Goal: Task Accomplishment & Management: Manage account settings

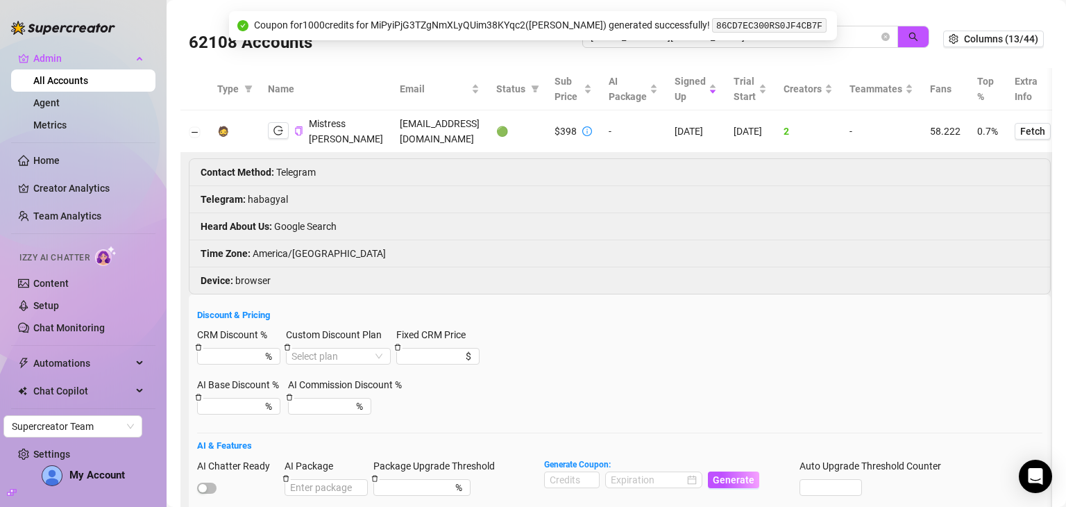
scroll to position [24, 0]
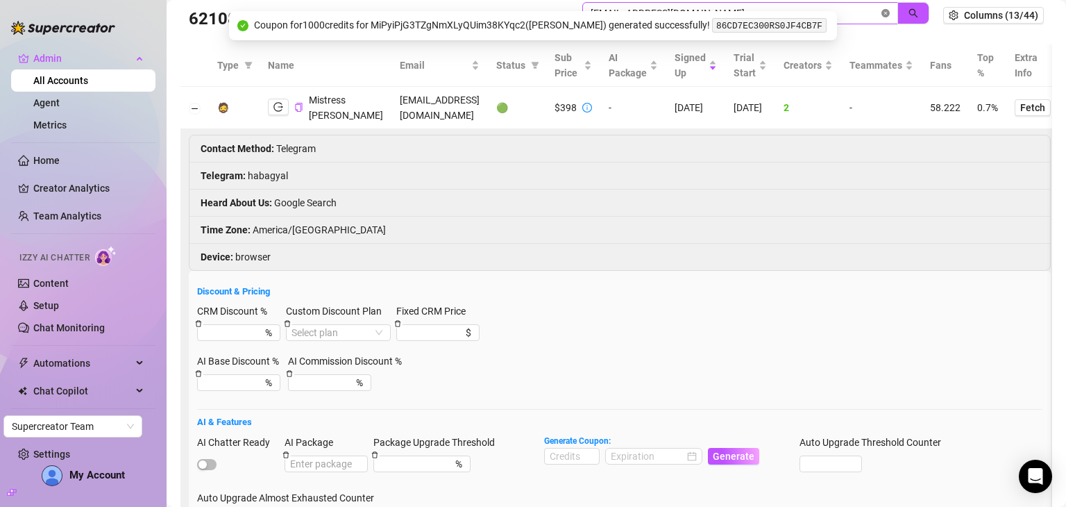
click at [882, 15] on icon "close-circle" at bounding box center [886, 13] width 8 height 8
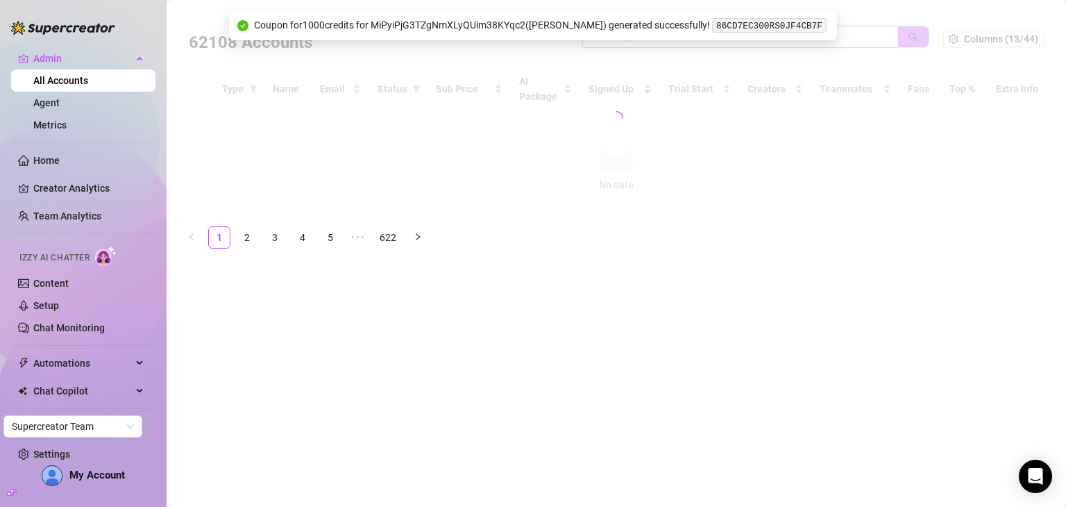
scroll to position [0, 0]
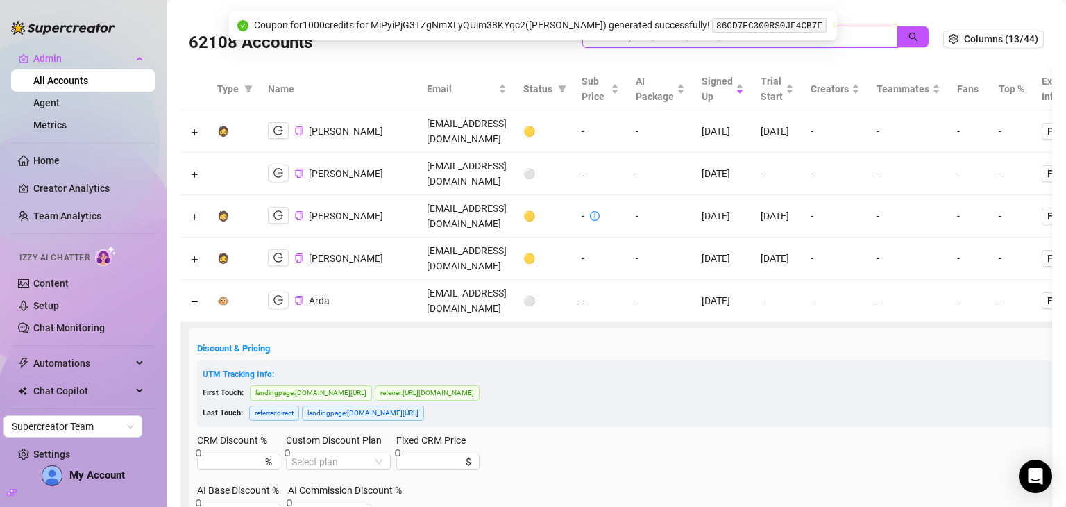
click at [828, 35] on input "search" at bounding box center [735, 36] width 288 height 15
paste input "[EMAIL_ADDRESS][DOMAIN_NAME]"
click at [909, 36] on icon "search" at bounding box center [914, 37] width 10 height 10
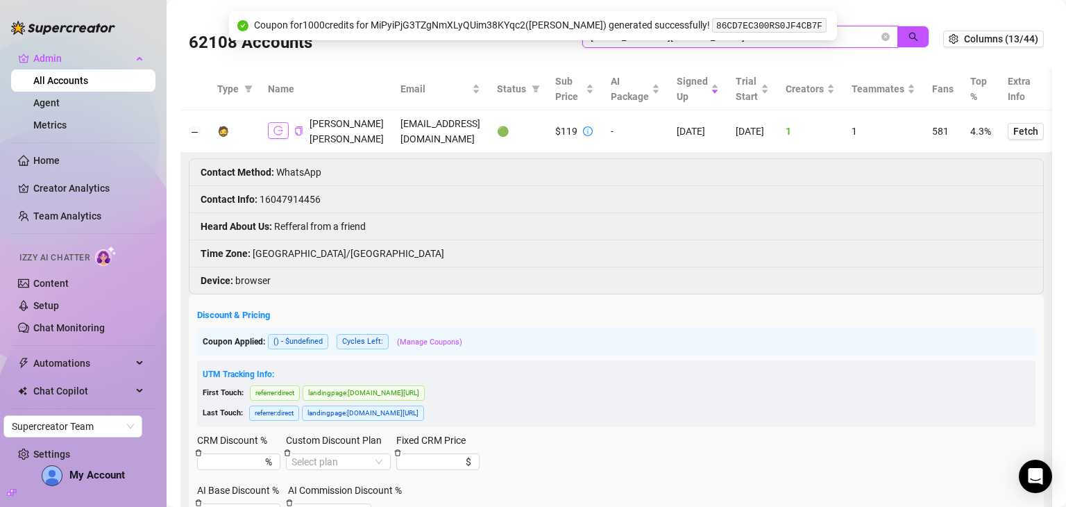
type input "[EMAIL_ADDRESS][DOMAIN_NAME]"
click at [281, 133] on icon "logout" at bounding box center [279, 130] width 10 height 9
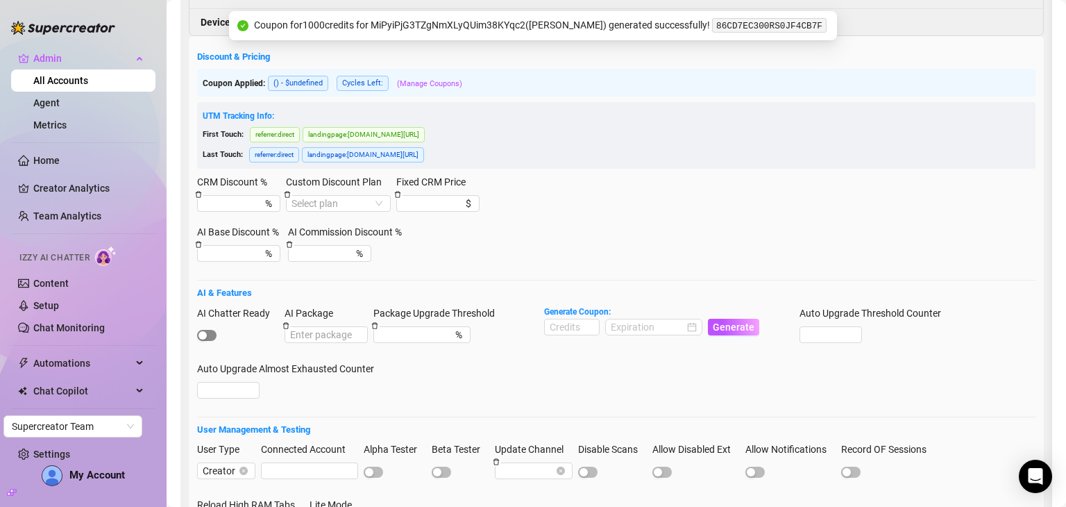
click at [211, 330] on span "button" at bounding box center [206, 335] width 19 height 11
click at [579, 323] on input at bounding box center [572, 326] width 54 height 15
click at [689, 323] on div at bounding box center [654, 326] width 86 height 15
type input "1000"
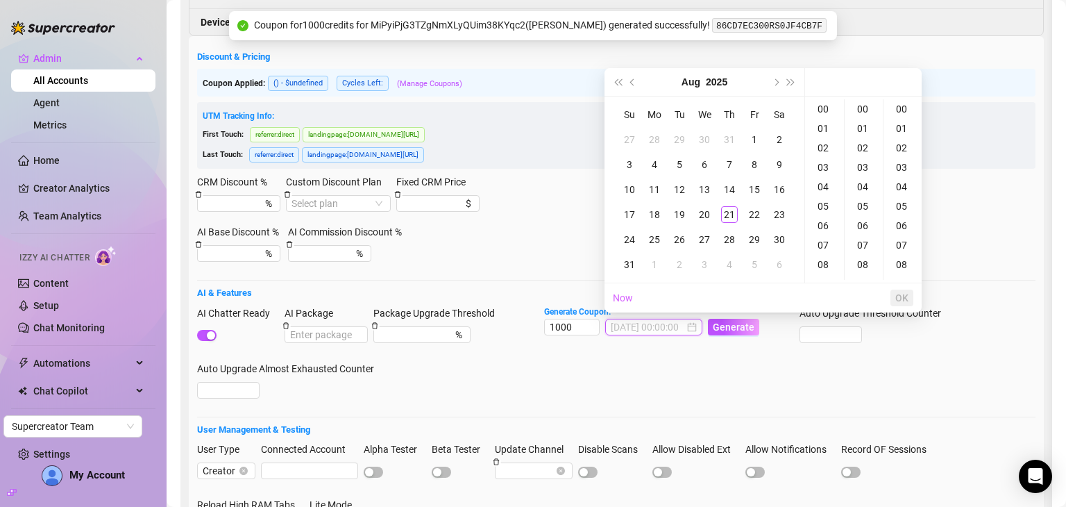
type input "2025-08-02 00:00:00"
click at [773, 78] on button "Next month (PageDown)" at bounding box center [775, 82] width 15 height 28
click at [637, 210] on div "21" at bounding box center [629, 214] width 17 height 17
type input "2025-09-21 00:00:00"
click at [902, 303] on span "OK" at bounding box center [902, 297] width 13 height 11
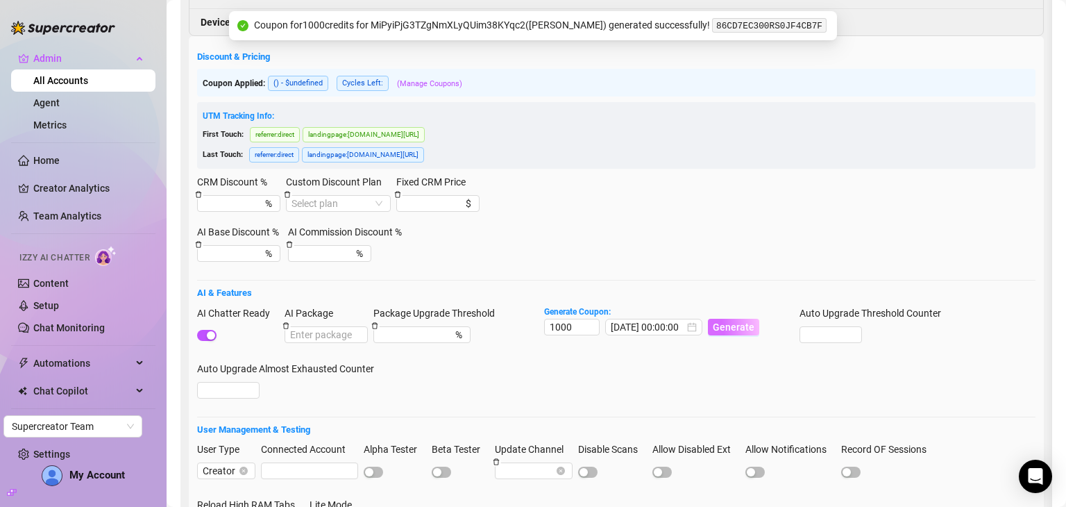
click at [738, 328] on span "Generate" at bounding box center [734, 326] width 42 height 11
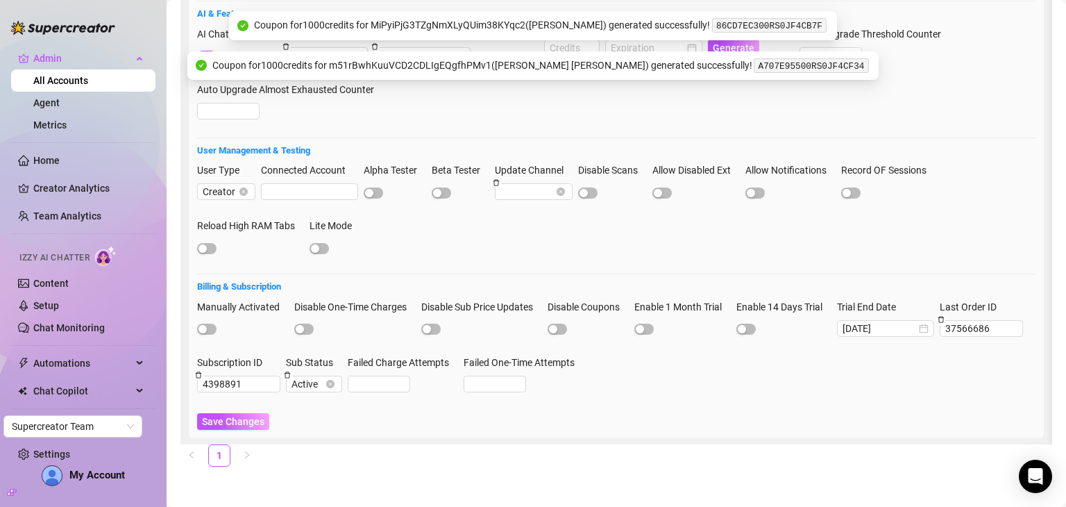
scroll to position [541, 0]
click at [245, 414] on span "Save Changes" at bounding box center [233, 419] width 62 height 11
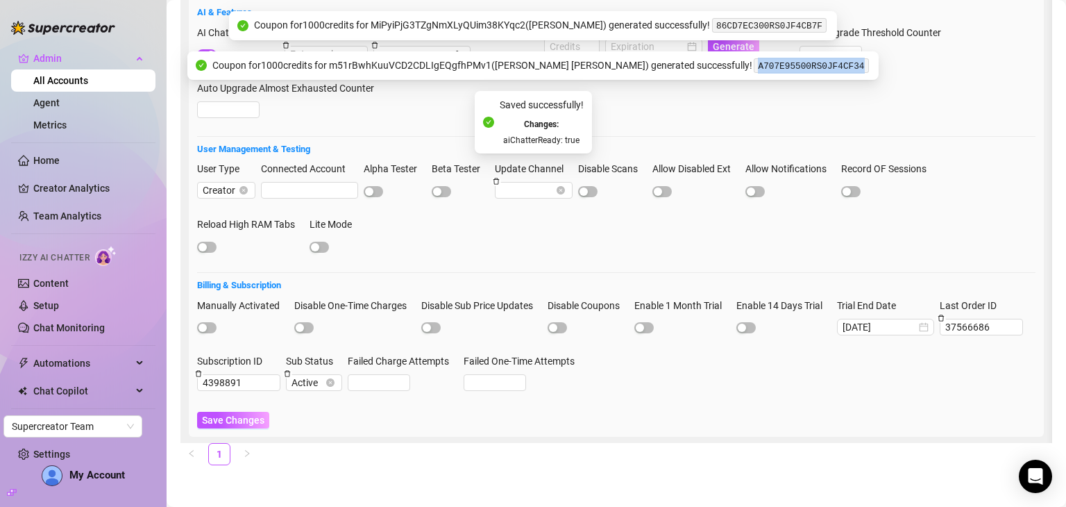
drag, startPoint x: 816, startPoint y: 67, endPoint x: 711, endPoint y: 74, distance: 105.1
click at [711, 74] on div "Coupon for 1000 credits for m51rBwhKuuVCD2CDLIgEQgfhPMv1 ( Anne Nicole ) genera…" at bounding box center [532, 65] width 691 height 29
copy code "A707E95500RS0JF4CF34"
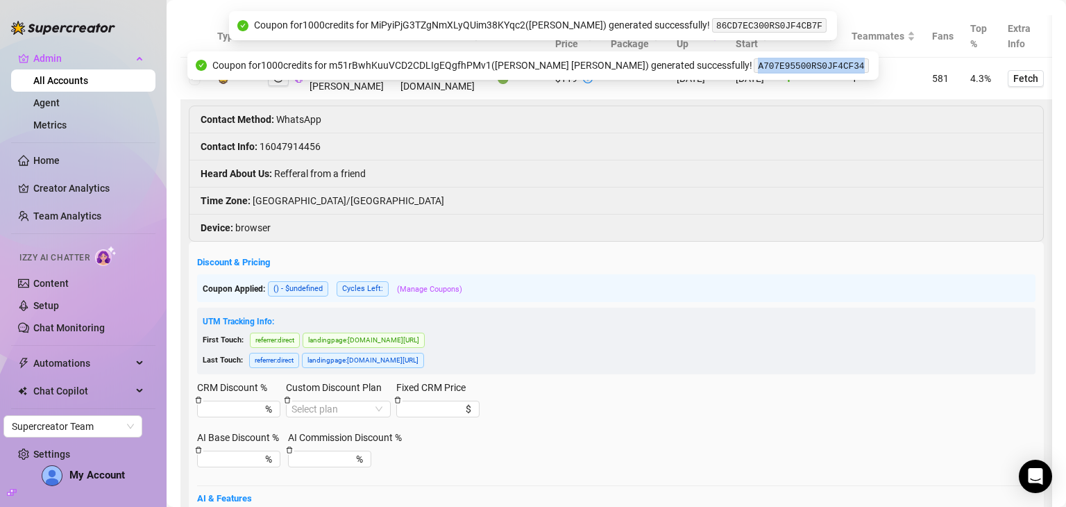
scroll to position [49, 0]
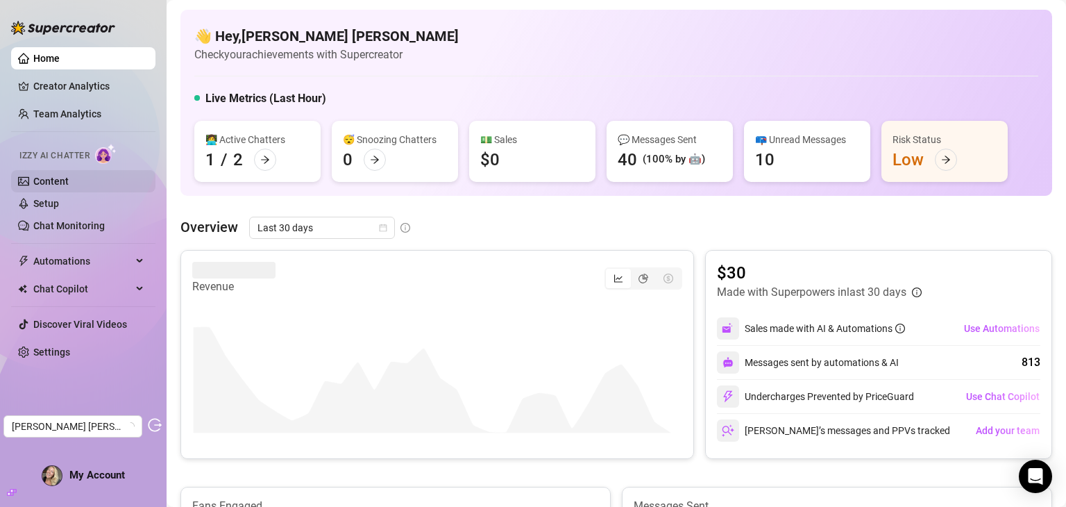
click at [39, 176] on link "Content" at bounding box center [50, 181] width 35 height 11
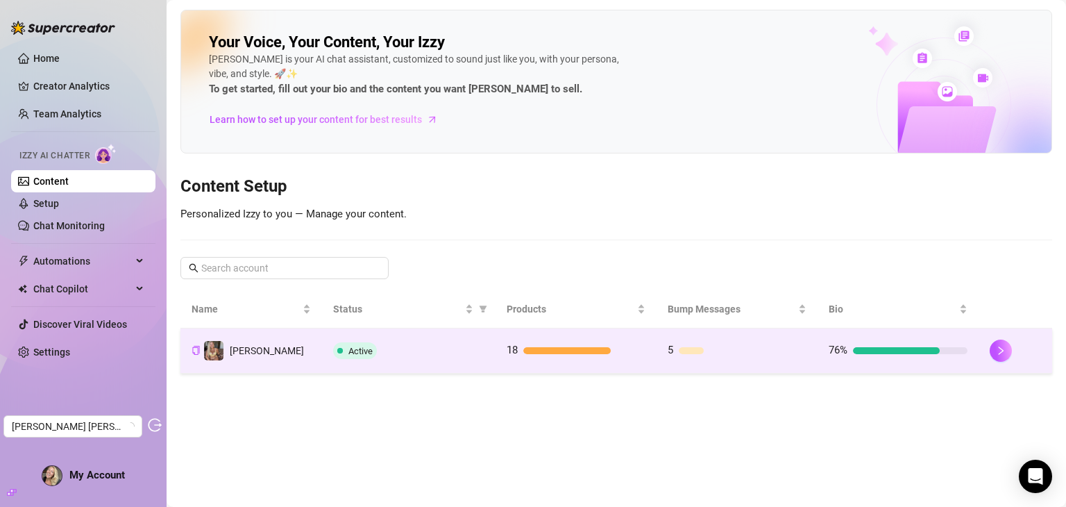
click at [621, 360] on td "18" at bounding box center [576, 350] width 161 height 45
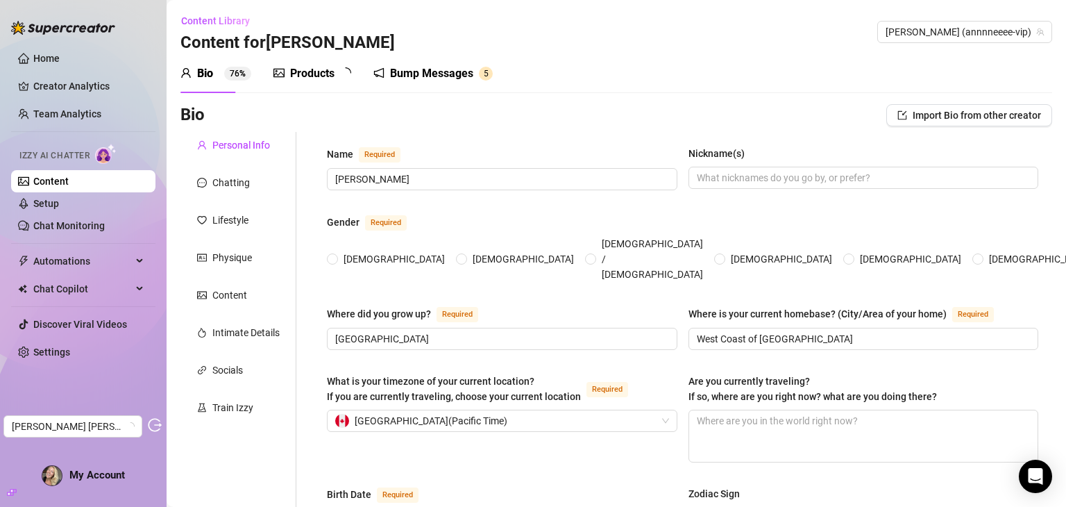
radio input "true"
type input "[DATE]"
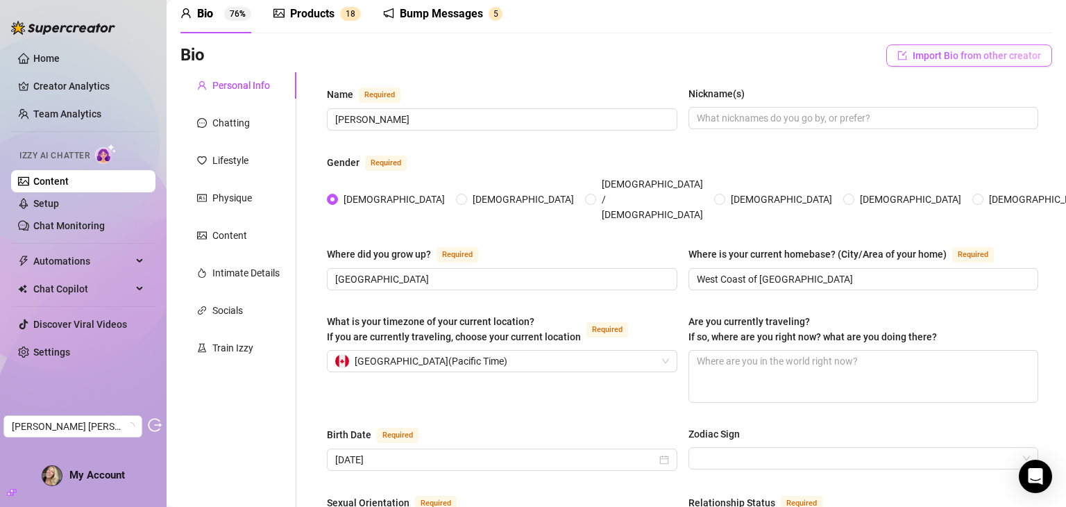
scroll to position [58, 0]
click at [219, 131] on div "Chatting" at bounding box center [230, 124] width 37 height 15
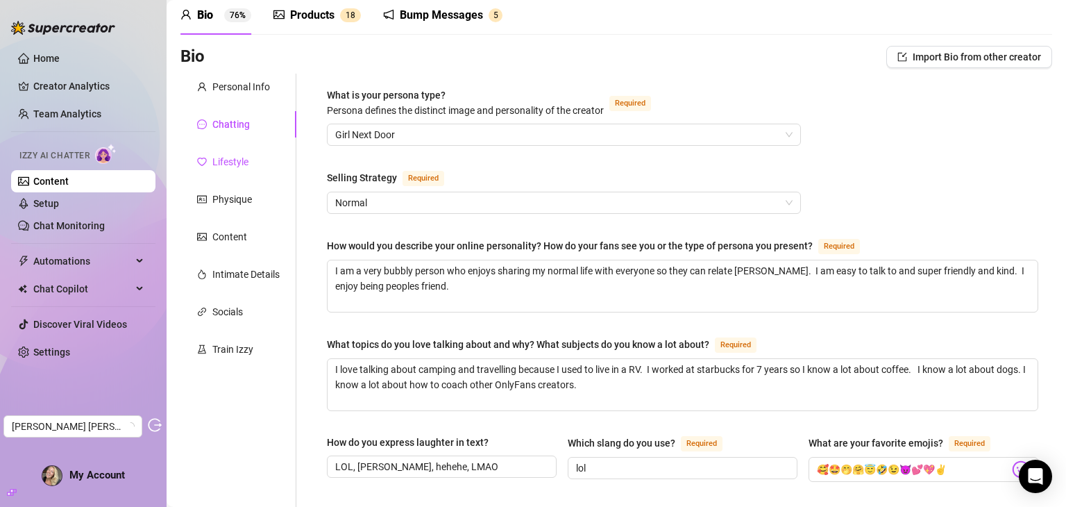
click at [222, 168] on div "Lifestyle" at bounding box center [230, 161] width 36 height 15
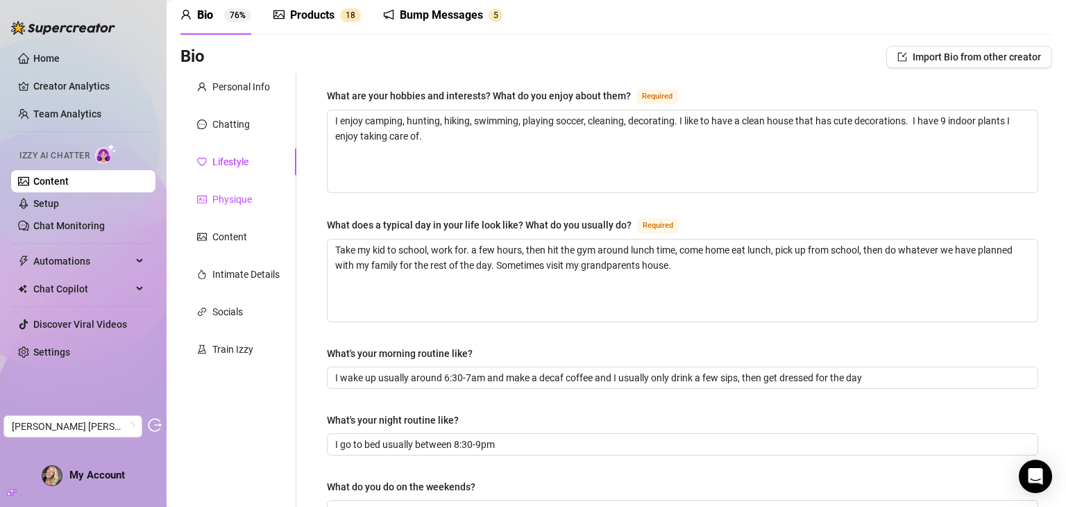
click at [218, 200] on div "Physique" at bounding box center [232, 199] width 40 height 15
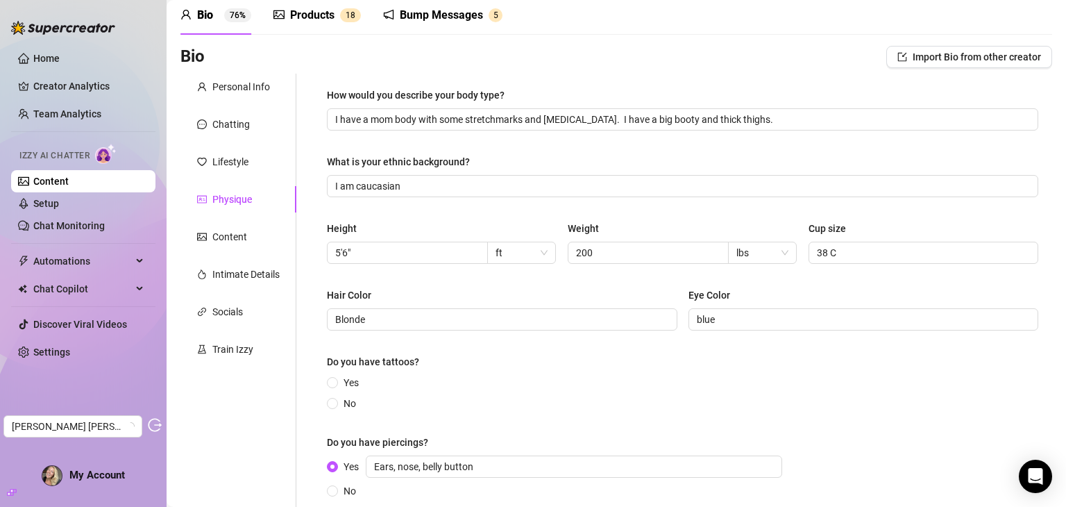
scroll to position [8, 0]
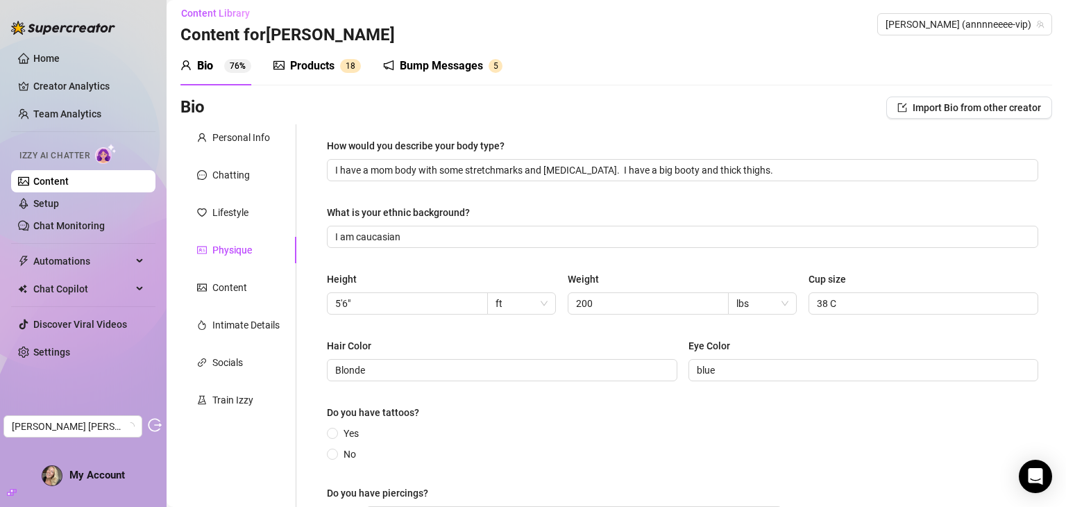
click at [303, 59] on div "Products" at bounding box center [312, 66] width 44 height 17
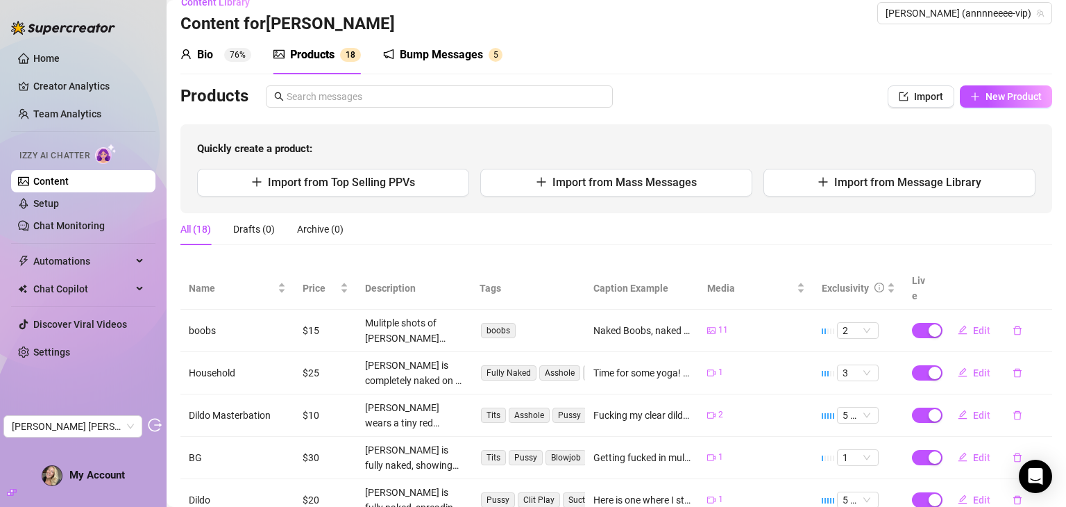
scroll to position [0, 0]
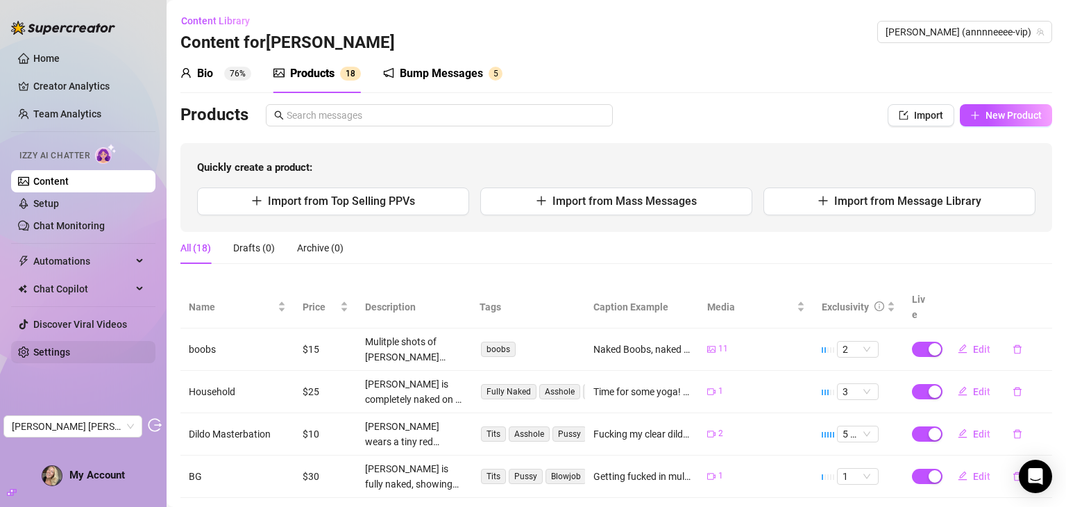
click at [60, 347] on link "Settings" at bounding box center [51, 351] width 37 height 11
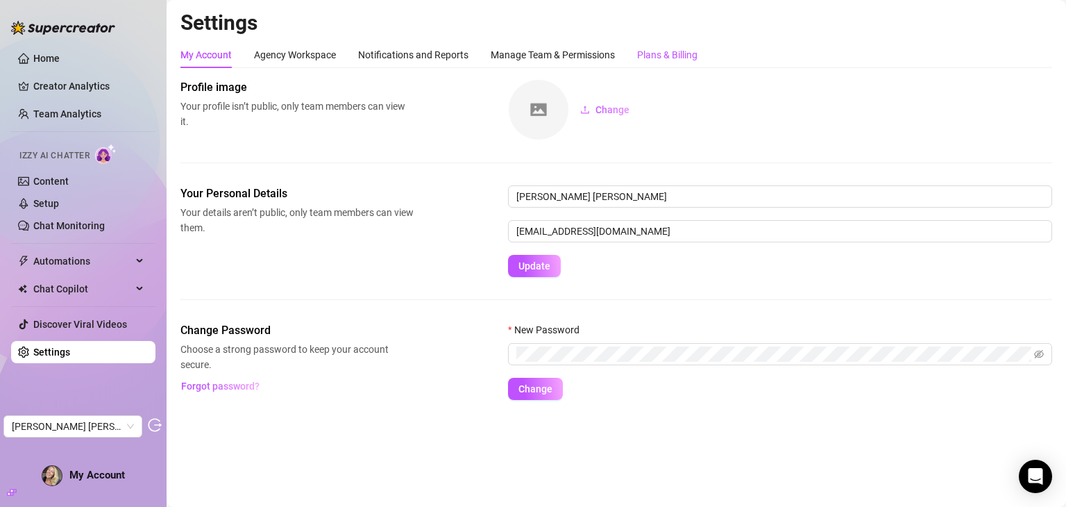
click at [648, 59] on div "Plans & Billing" at bounding box center [667, 54] width 60 height 15
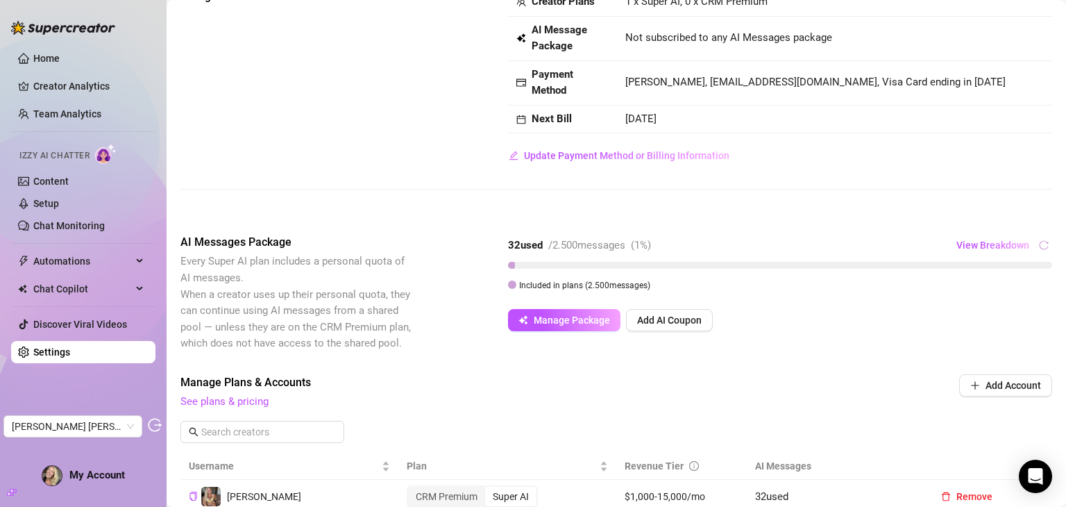
scroll to position [99, 0]
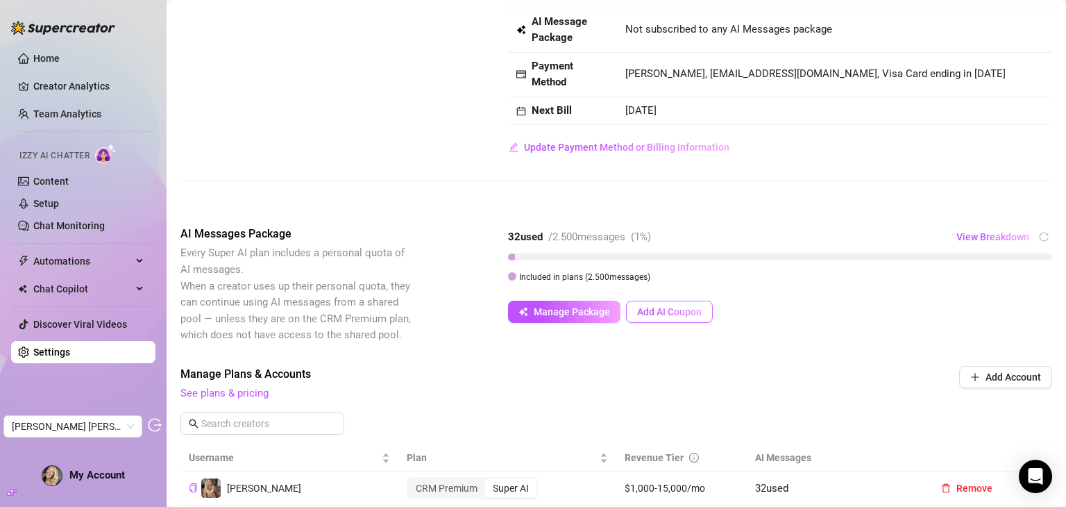
click at [672, 317] on button "Add AI Coupon" at bounding box center [669, 312] width 87 height 22
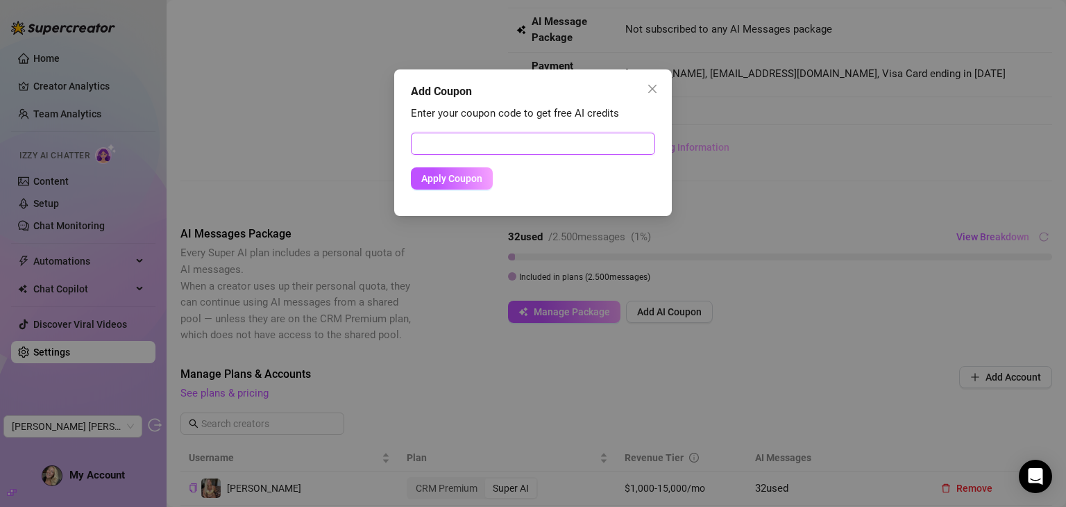
click at [522, 151] on input "text" at bounding box center [533, 144] width 244 height 22
paste input "A707E95500RS0JF4CF34"
type input "A707E95500RS0JF4CF34"
click at [426, 185] on button "Apply Coupon" at bounding box center [452, 178] width 82 height 22
